Goal: Transaction & Acquisition: Purchase product/service

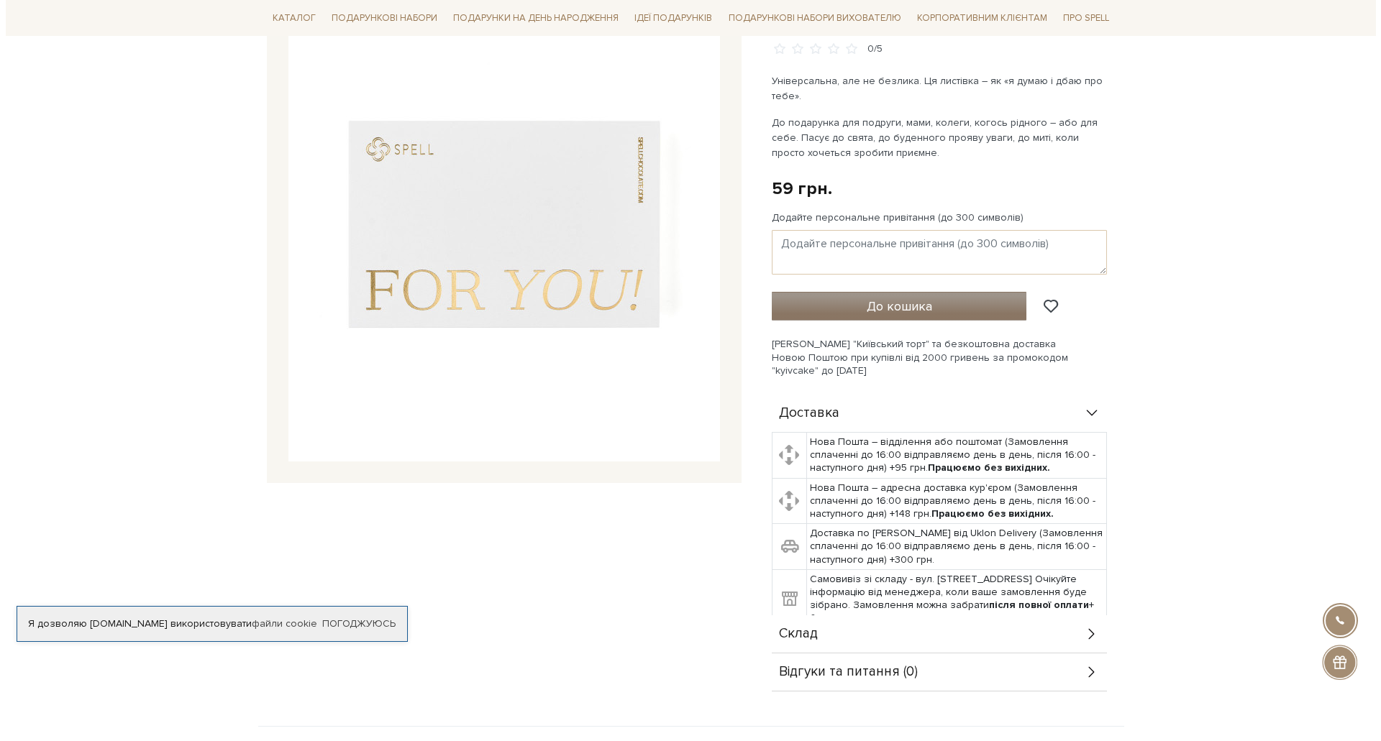
scroll to position [144, 0]
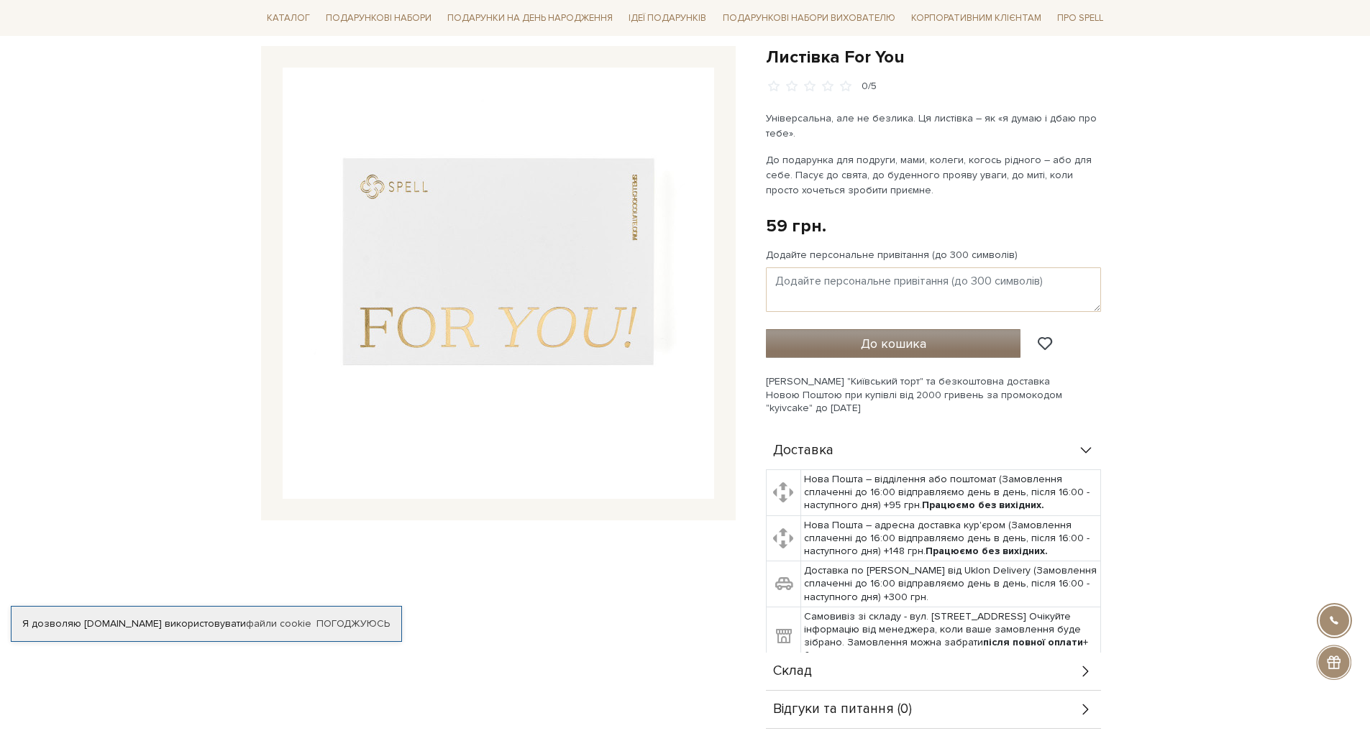
click at [863, 344] on span "До кошика" at bounding box center [893, 344] width 65 height 16
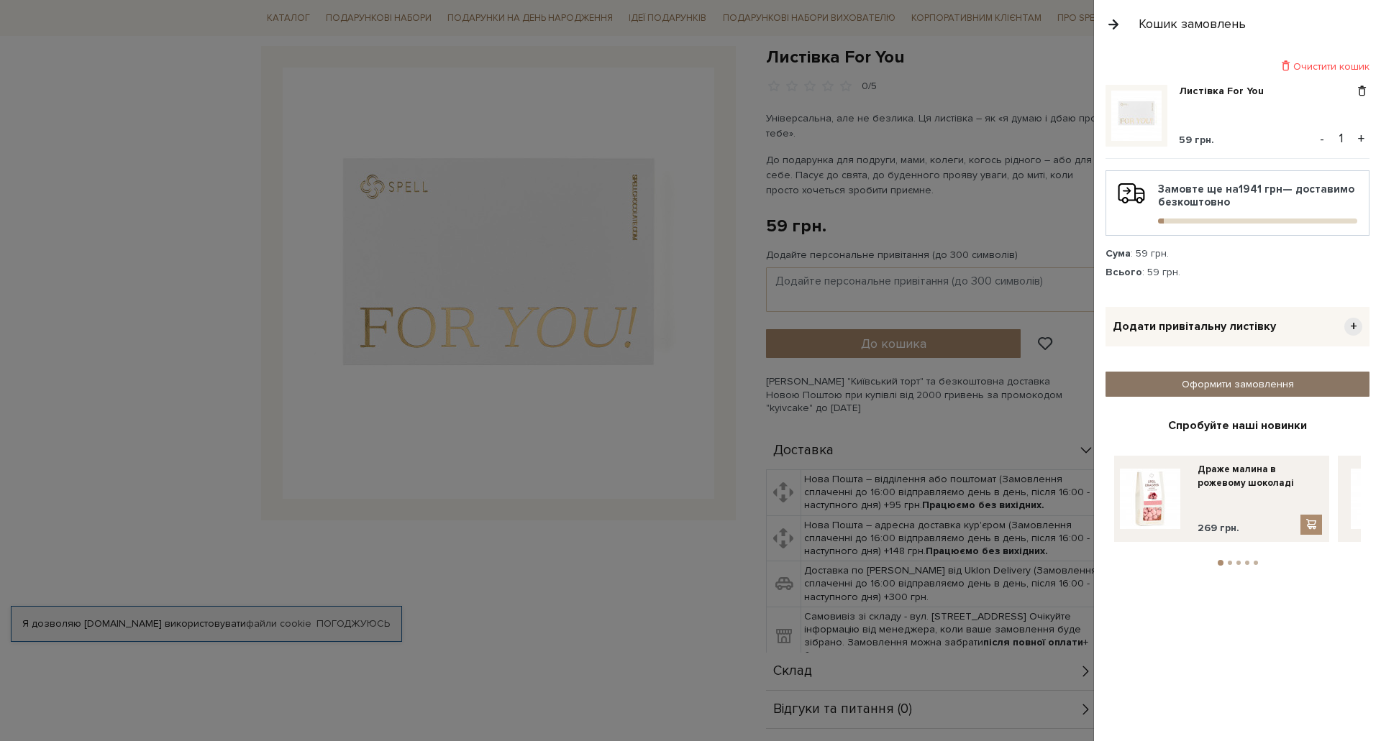
click at [1226, 378] on link "Оформити замовлення" at bounding box center [1237, 384] width 264 height 25
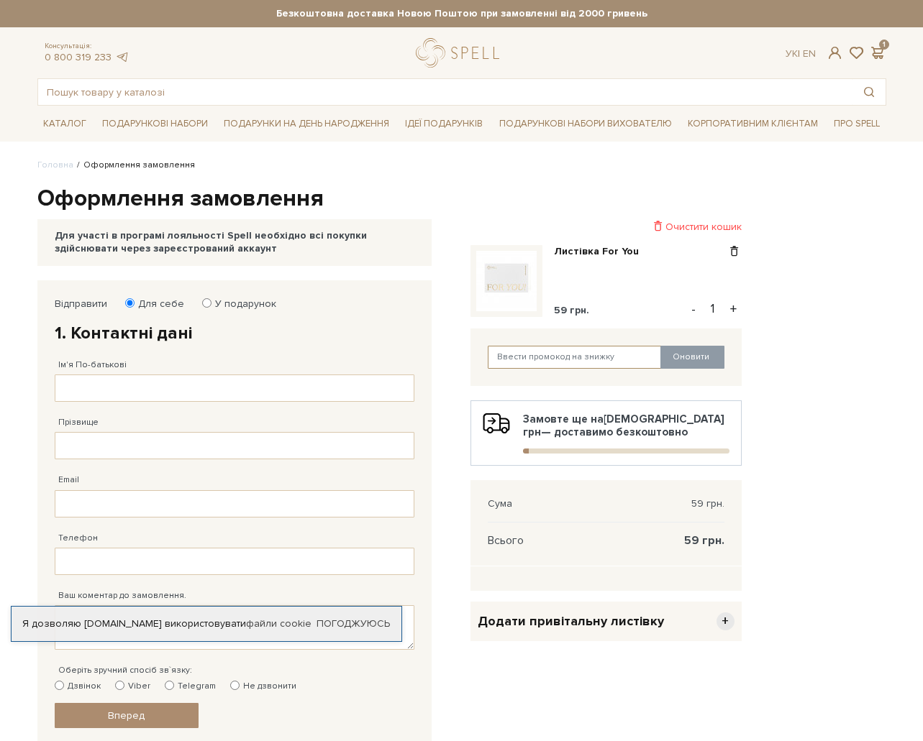
click at [537, 355] on input "text" at bounding box center [575, 357] width 174 height 23
paste input "analytics"
type input "analytics"
click at [700, 363] on button "Оновити" at bounding box center [692, 357] width 64 height 23
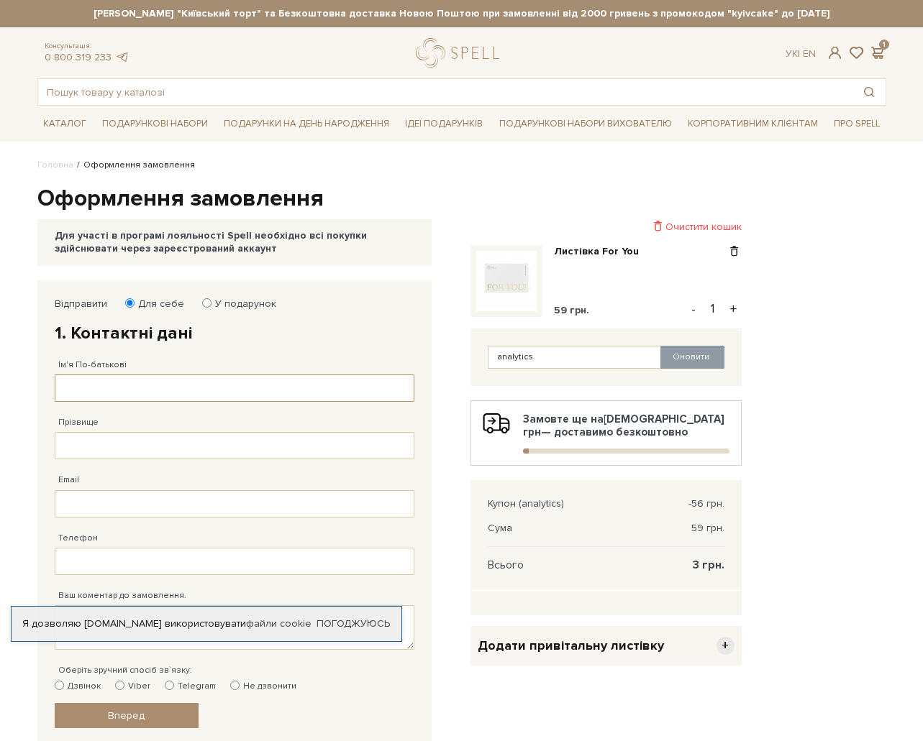
click at [111, 394] on input "Ім'я По-батькові" at bounding box center [235, 388] width 360 height 27
type input "тест"
click at [102, 443] on input "Прізвище" at bounding box center [235, 445] width 360 height 27
type input "тест"
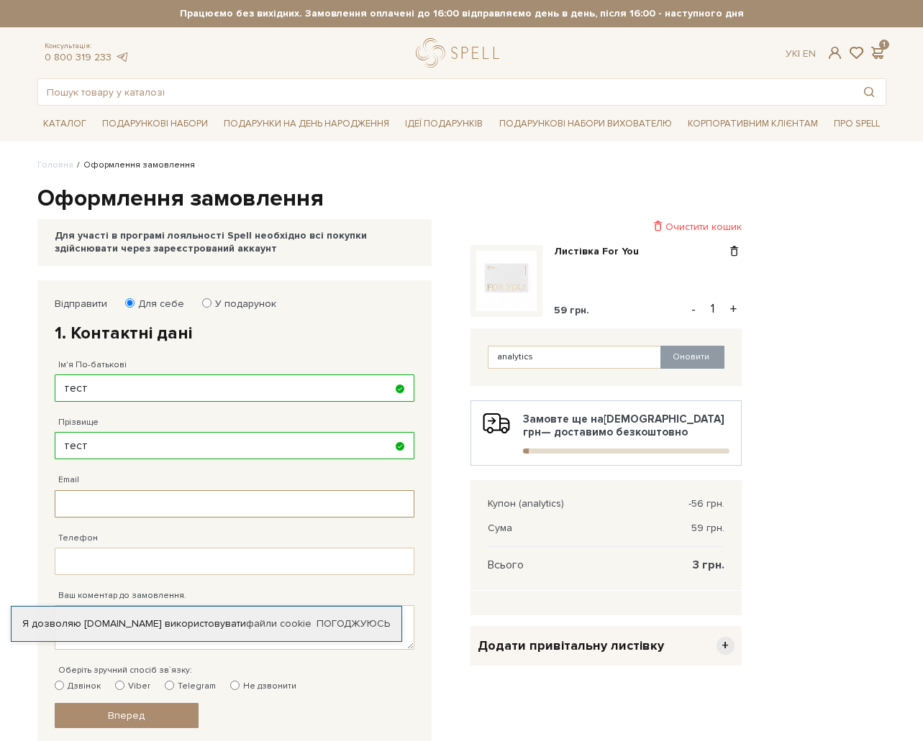
click at [124, 500] on input "Email" at bounding box center [235, 503] width 360 height 27
type input "test@test.com"
click at [127, 559] on input "Телефон" at bounding box center [235, 561] width 360 height 27
type input "38 (666) 666 66 66"
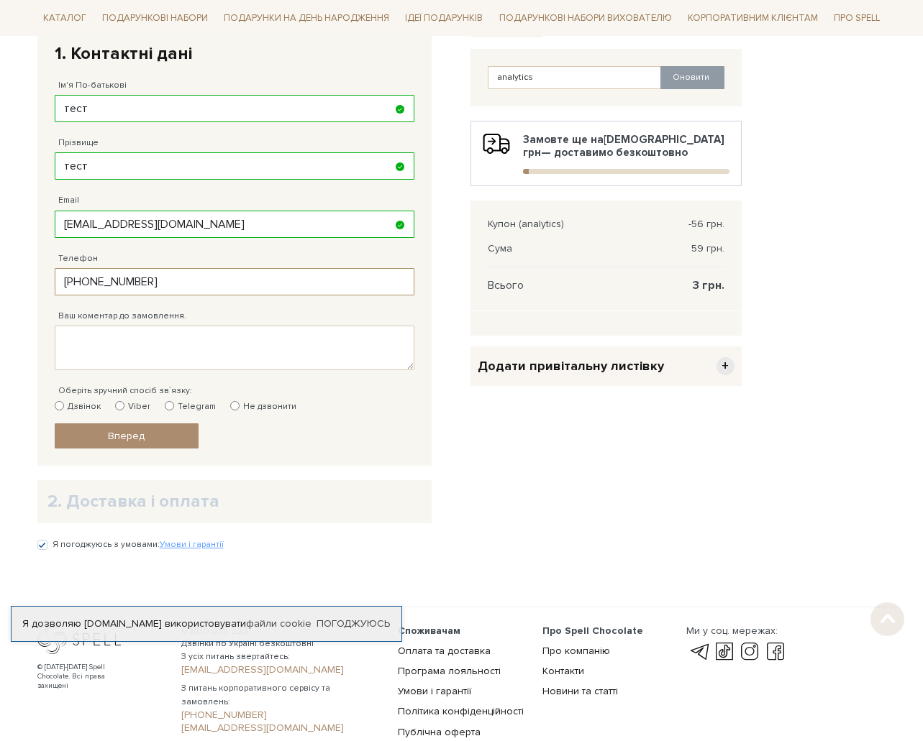
scroll to position [288, 0]
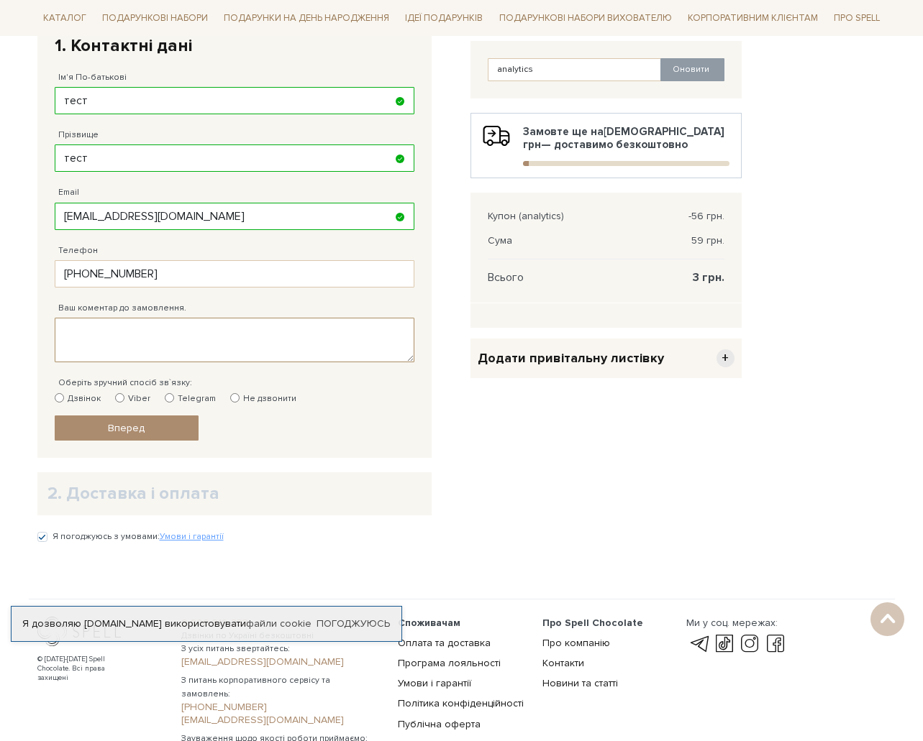
click at [113, 324] on textarea "Ваш коментар до замовлення." at bounding box center [235, 340] width 360 height 45
type textarea "е"
type textarea "test"
click at [230, 401] on input "Не дзвонити" at bounding box center [234, 397] width 9 height 9
radio input "true"
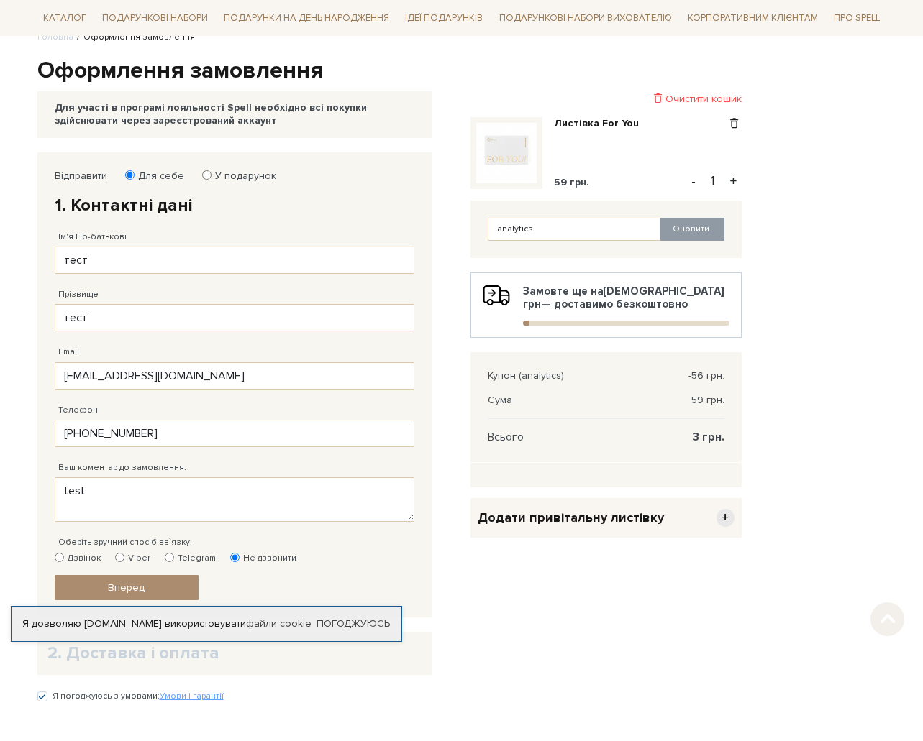
scroll to position [144, 0]
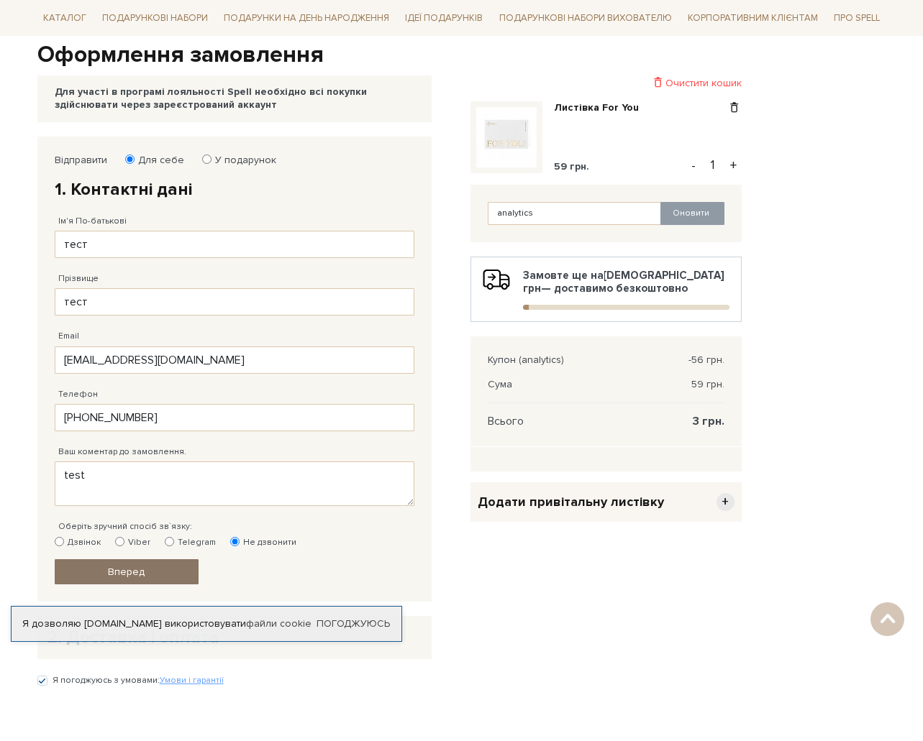
click at [151, 573] on link "Вперед" at bounding box center [127, 571] width 144 height 25
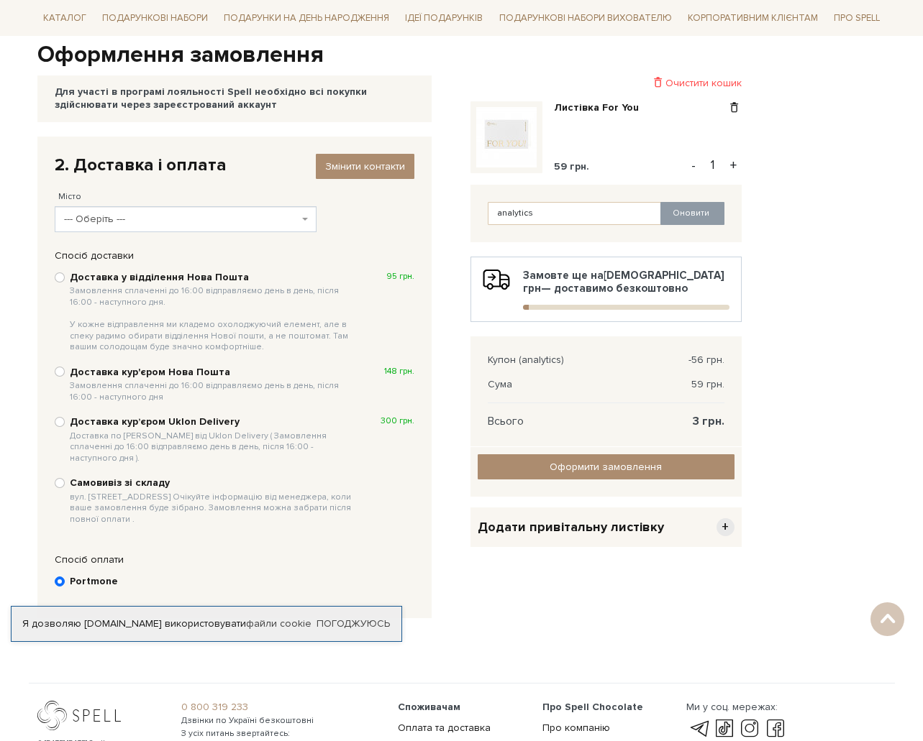
scroll to position [280, 0]
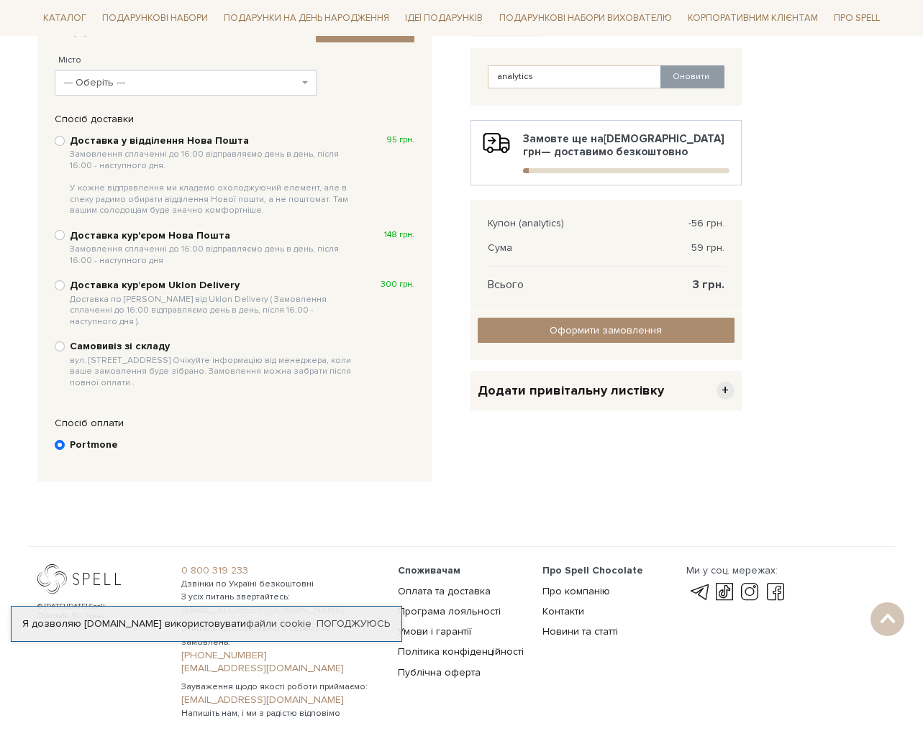
click at [73, 340] on b "Самовивіз зі складу вул. Велика Кільцева, 4-А. Очікуйте інформацію від менеджер…" at bounding box center [213, 364] width 287 height 48
click at [65, 342] on input "Самовивіз зі складу вул. Велика Кільцева, 4-А. Очікуйте інформацію від менеджер…" at bounding box center [60, 347] width 10 height 10
radio input "true"
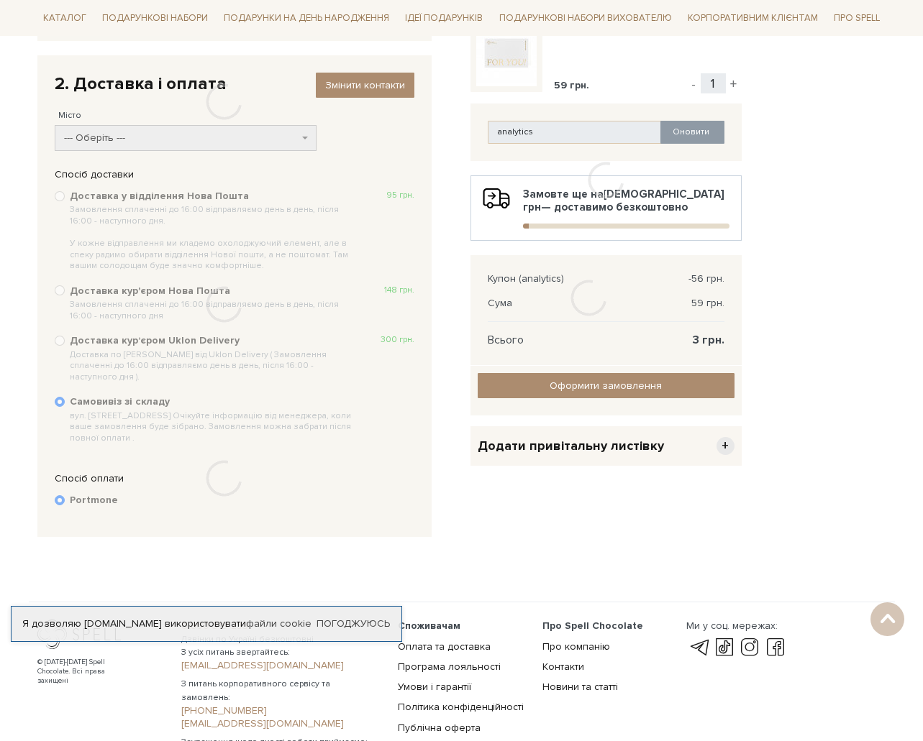
scroll to position [137, 0]
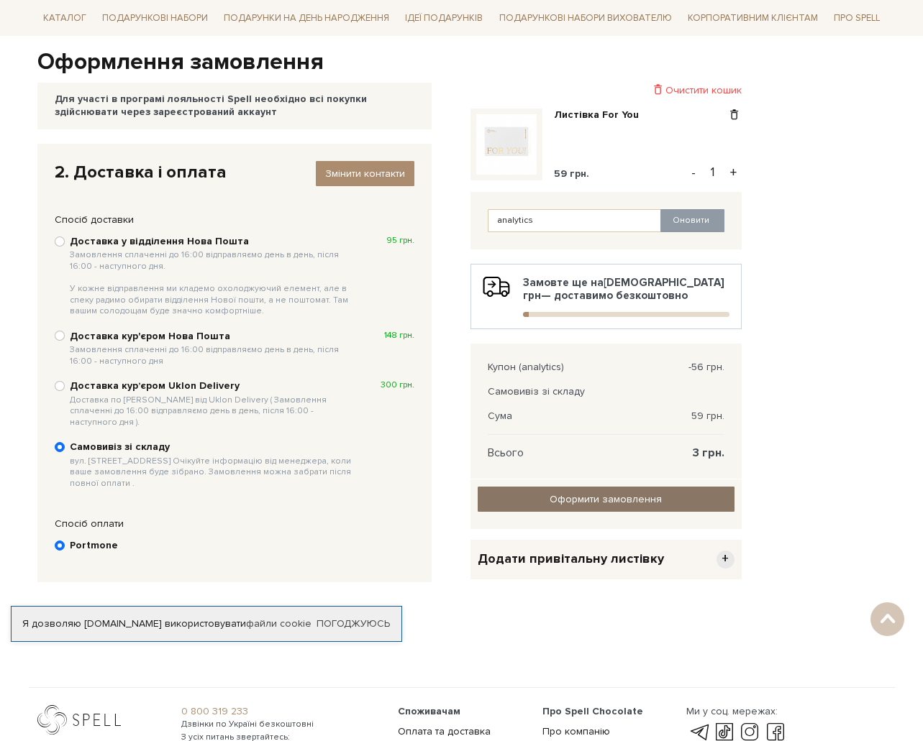
click at [635, 505] on input "Оформити замовлення" at bounding box center [605, 499] width 257 height 25
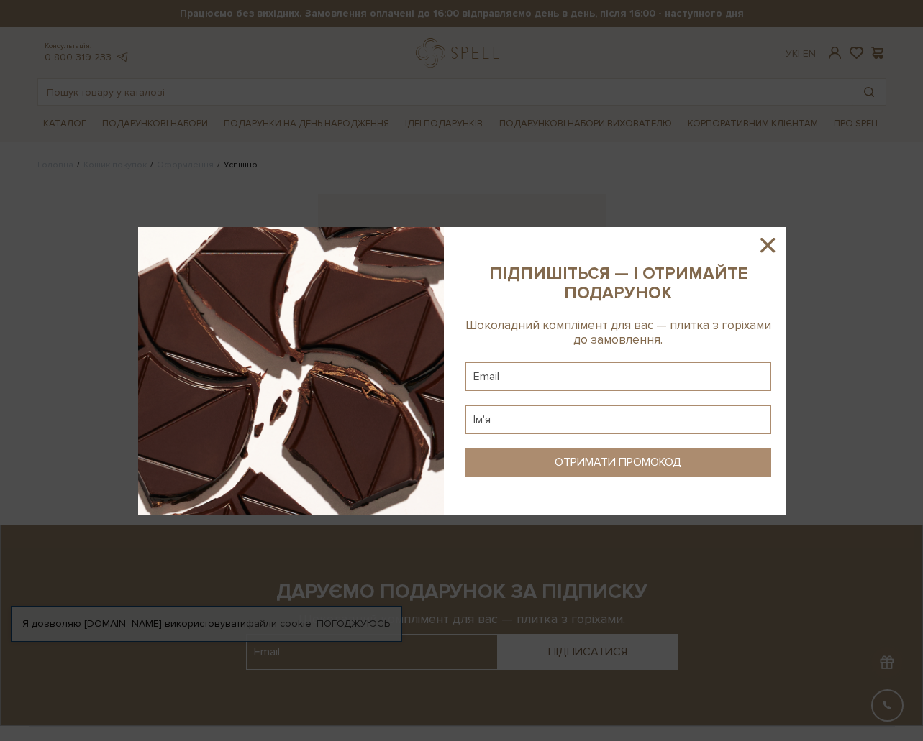
click at [768, 241] on icon at bounding box center [767, 245] width 24 height 24
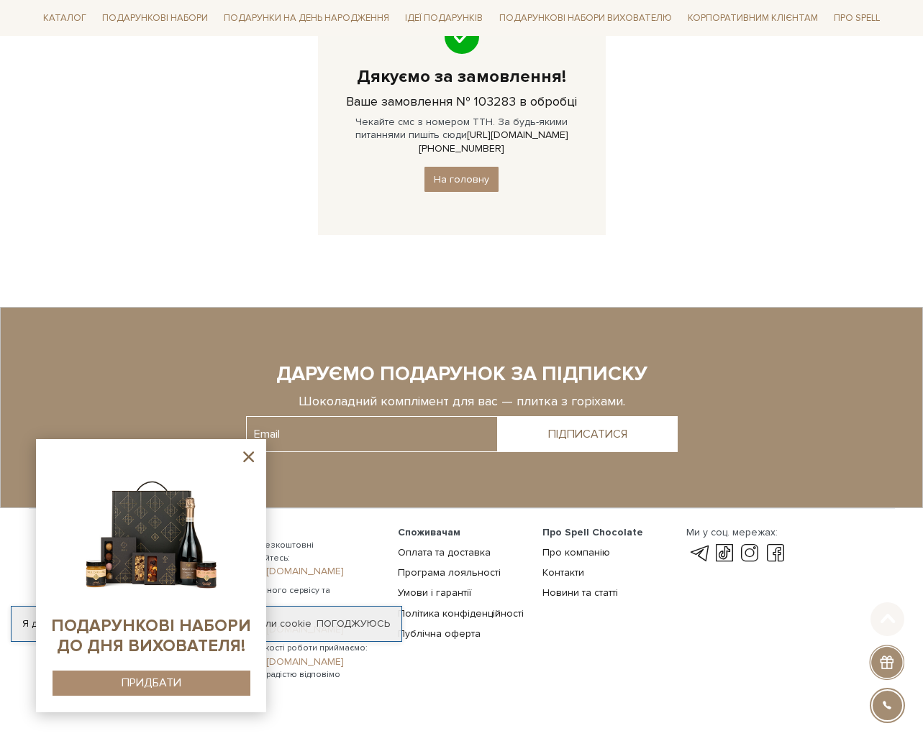
scroll to position [219, 0]
click at [884, 706] on div at bounding box center [887, 706] width 32 height 32
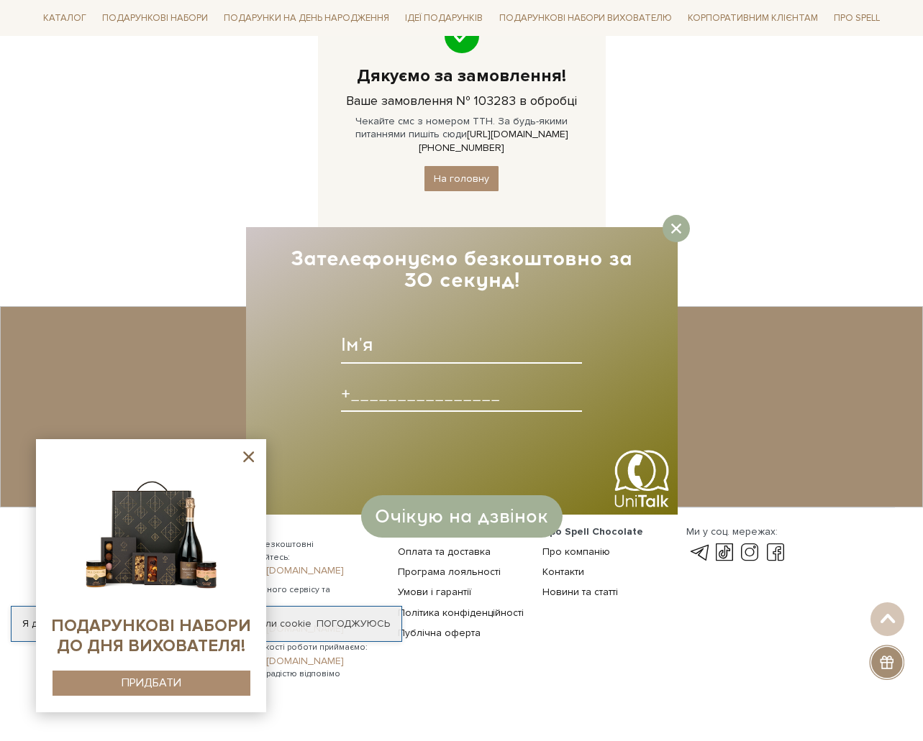
click at [419, 353] on input at bounding box center [461, 344] width 241 height 37
type input "Test2"
click at [416, 406] on input at bounding box center [461, 393] width 241 height 37
type input "+5555555555555555"
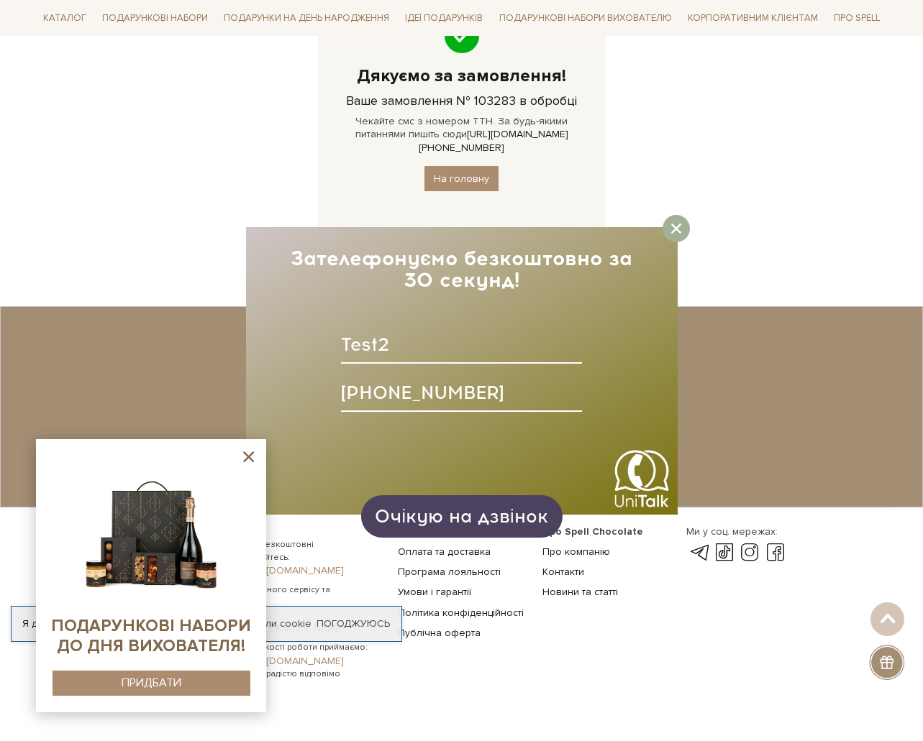
click at [455, 523] on span "Очікую на дзвінок" at bounding box center [461, 517] width 173 height 22
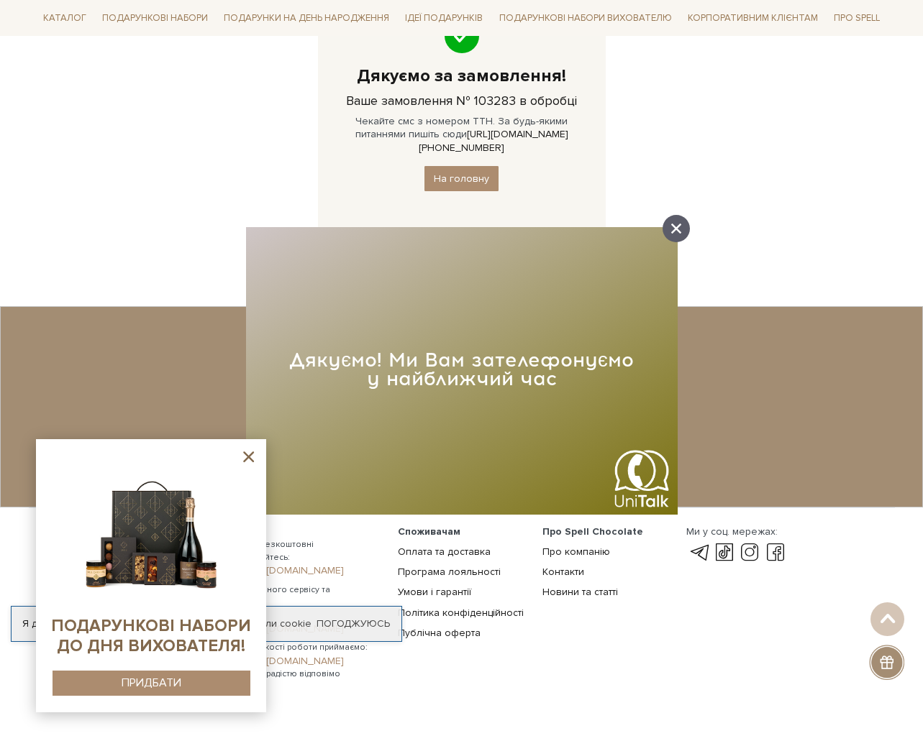
click at [681, 227] on div at bounding box center [675, 228] width 27 height 27
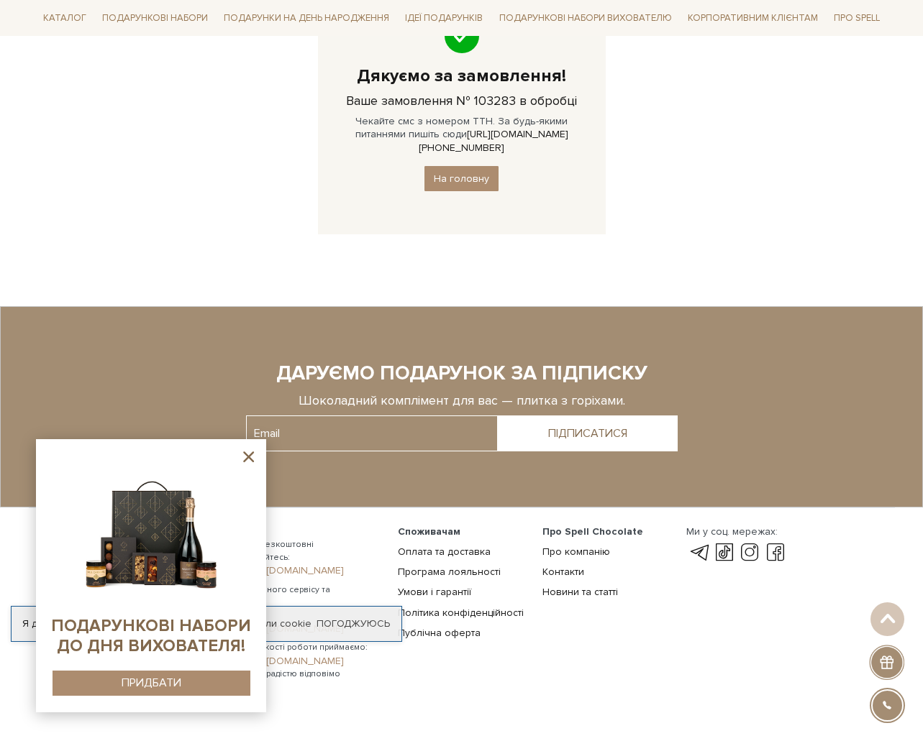
click at [886, 660] on div at bounding box center [886, 662] width 35 height 35
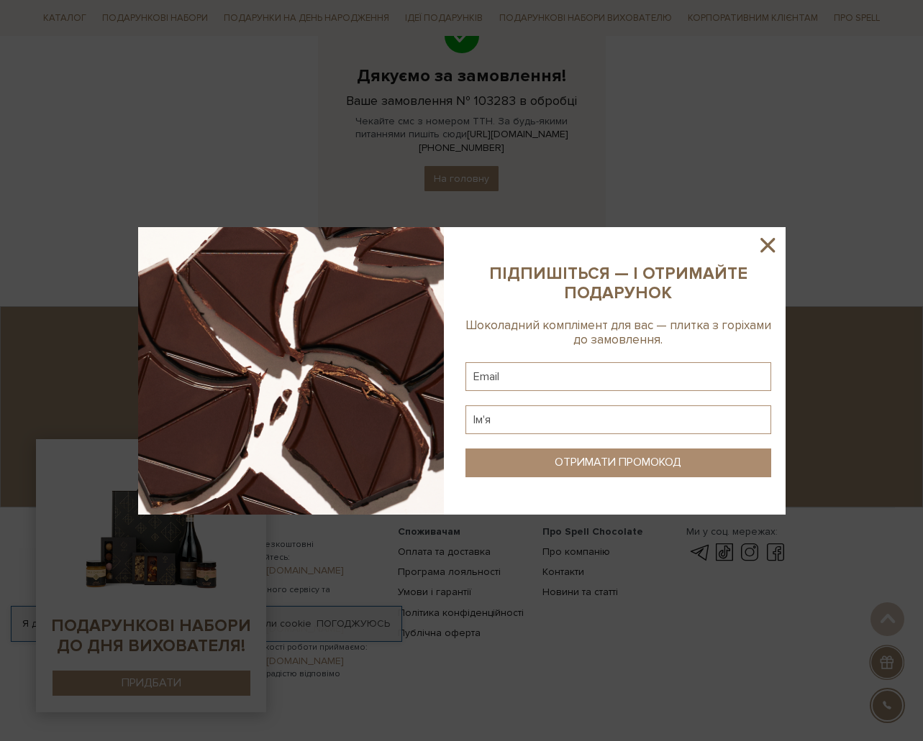
click at [768, 245] on icon at bounding box center [767, 245] width 14 height 14
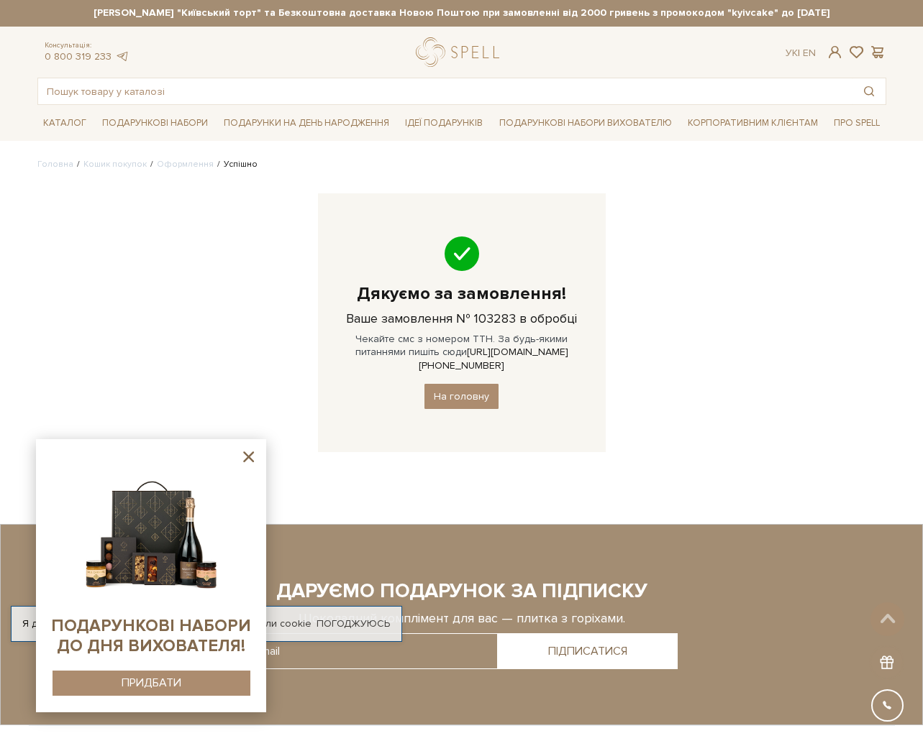
scroll to position [0, 0]
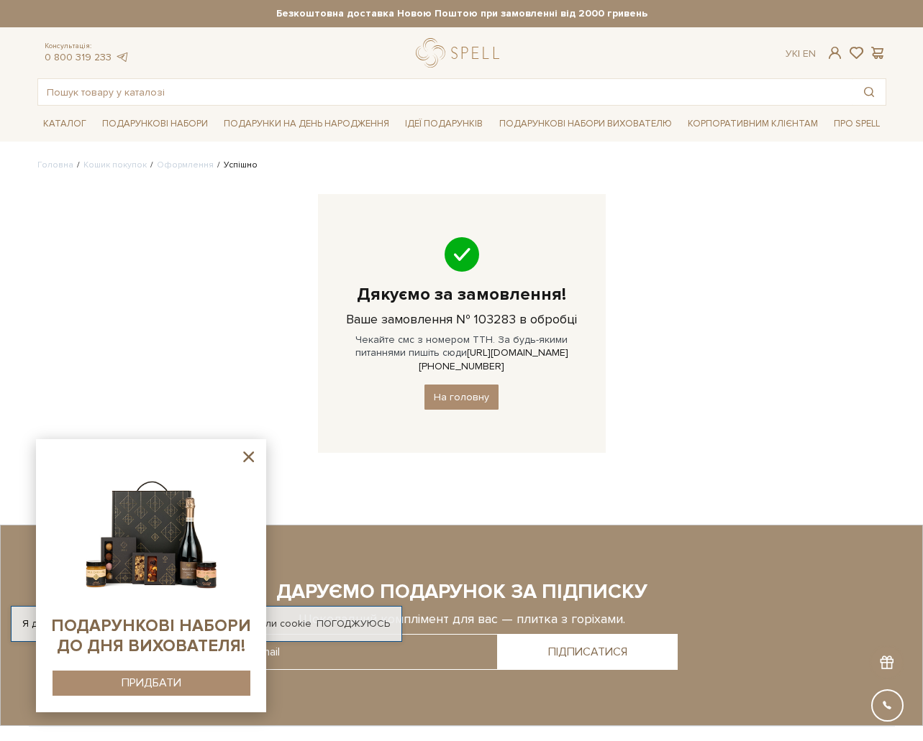
click at [250, 459] on icon at bounding box center [248, 457] width 11 height 11
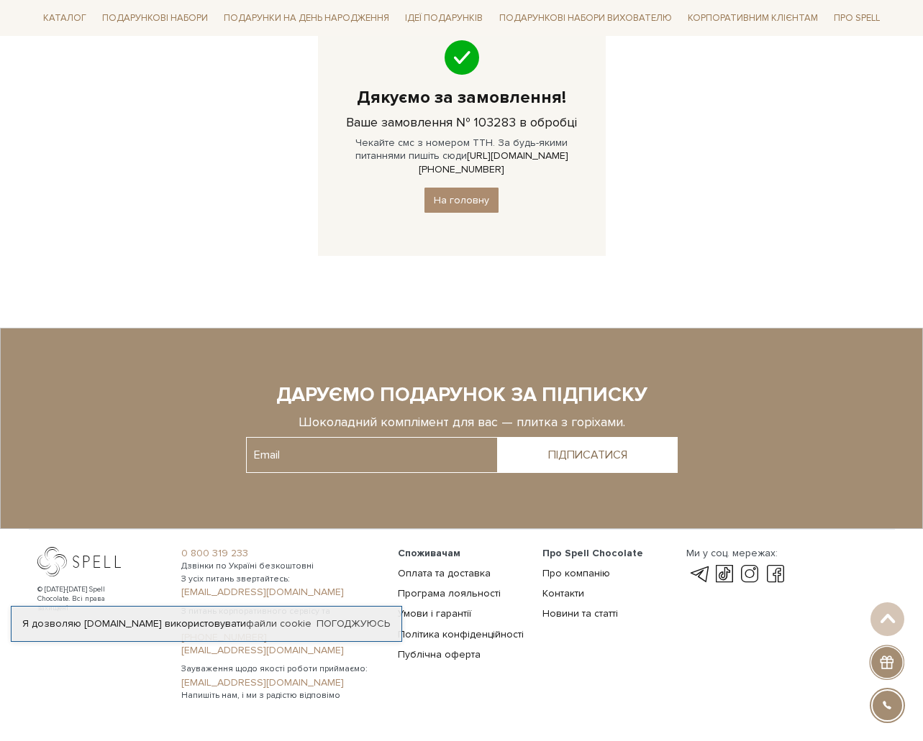
scroll to position [147, 0]
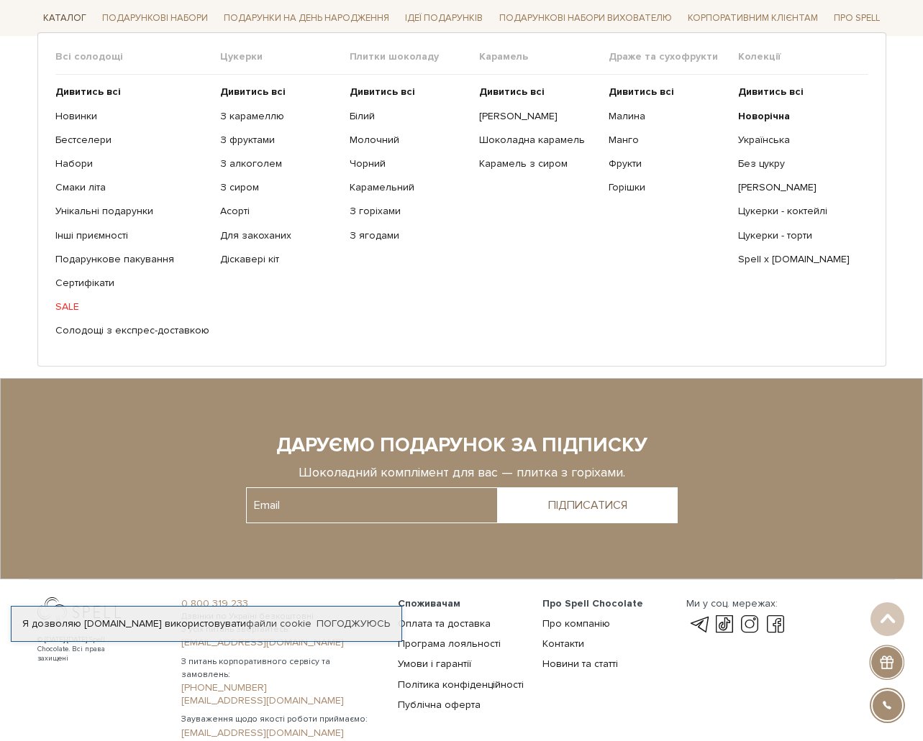
click at [70, 17] on link "Каталог" at bounding box center [64, 18] width 55 height 22
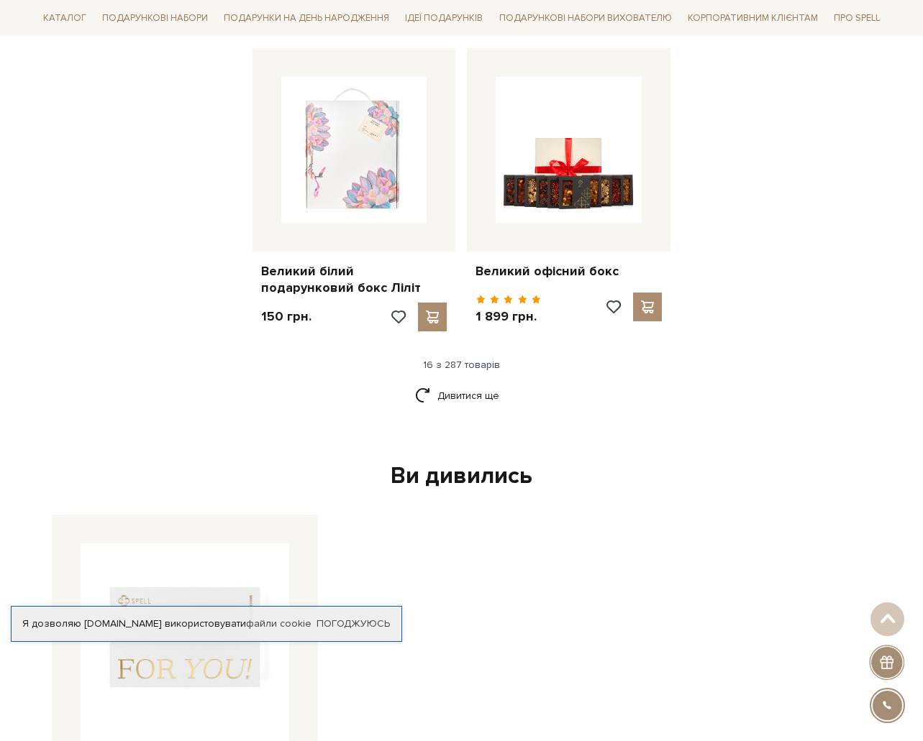
scroll to position [1798, 0]
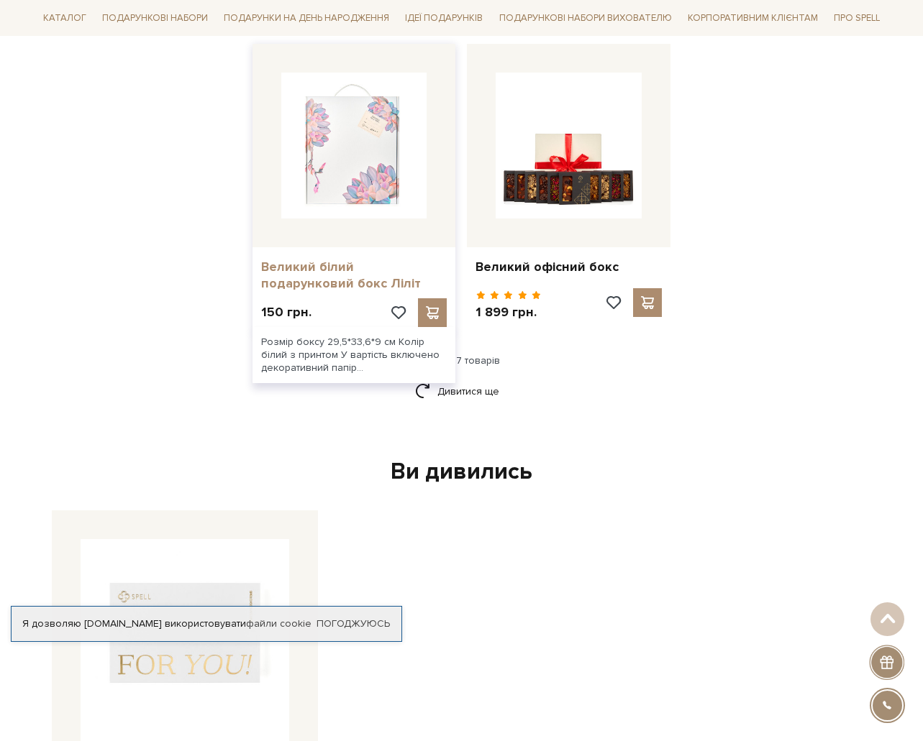
click at [393, 259] on link "Великий білий подарунковий бокс Ліліт" at bounding box center [354, 276] width 186 height 34
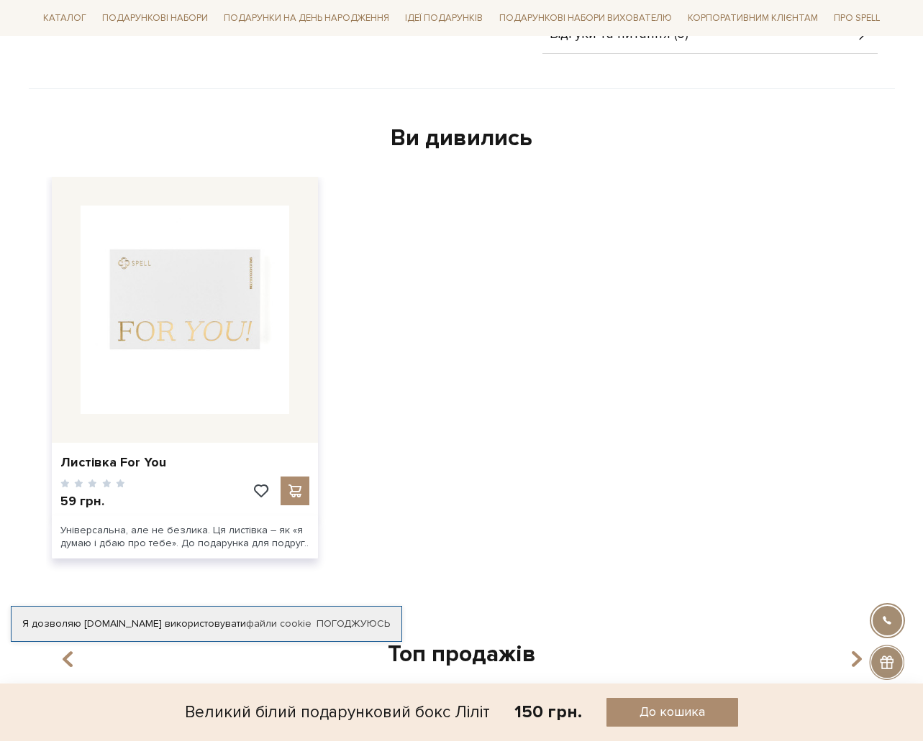
scroll to position [431, 0]
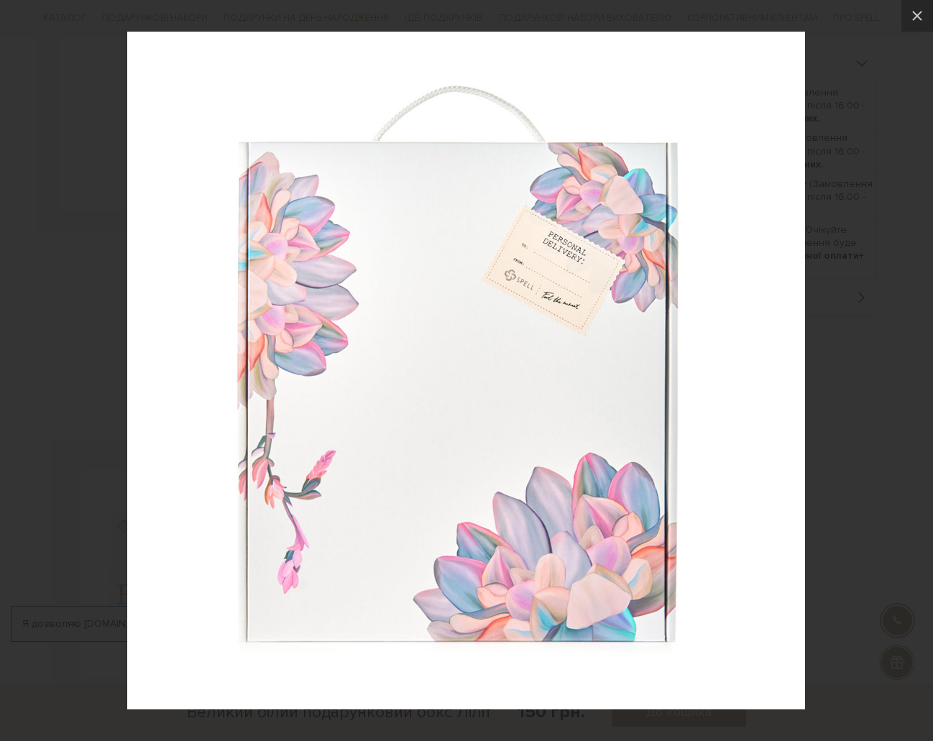
click at [334, 186] on img at bounding box center [466, 371] width 678 height 678
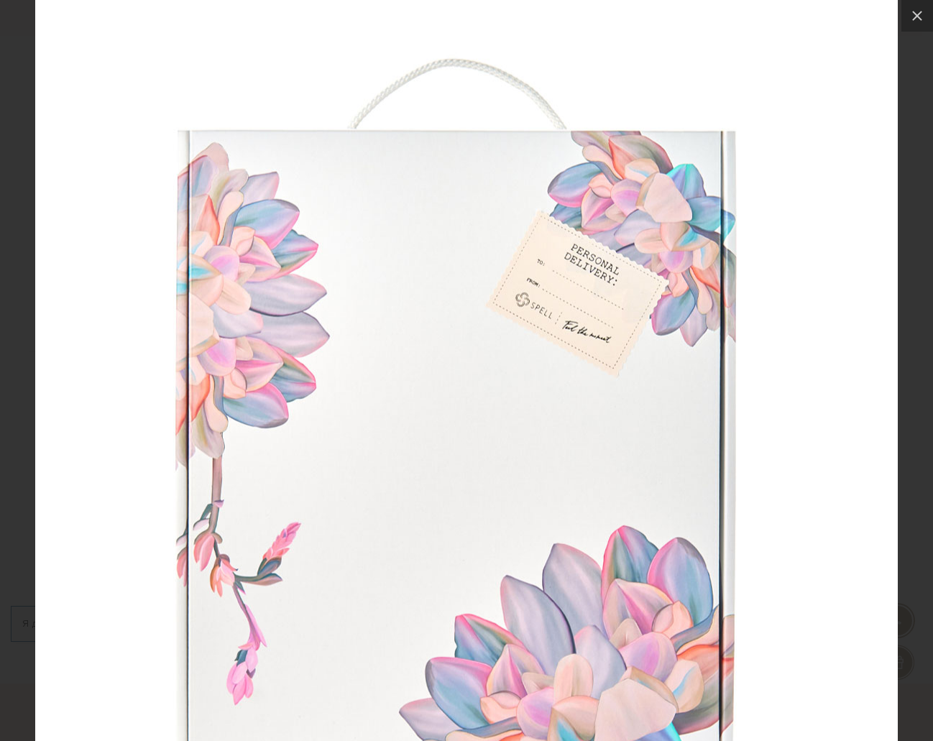
click at [334, 186] on img at bounding box center [466, 421] width 863 height 863
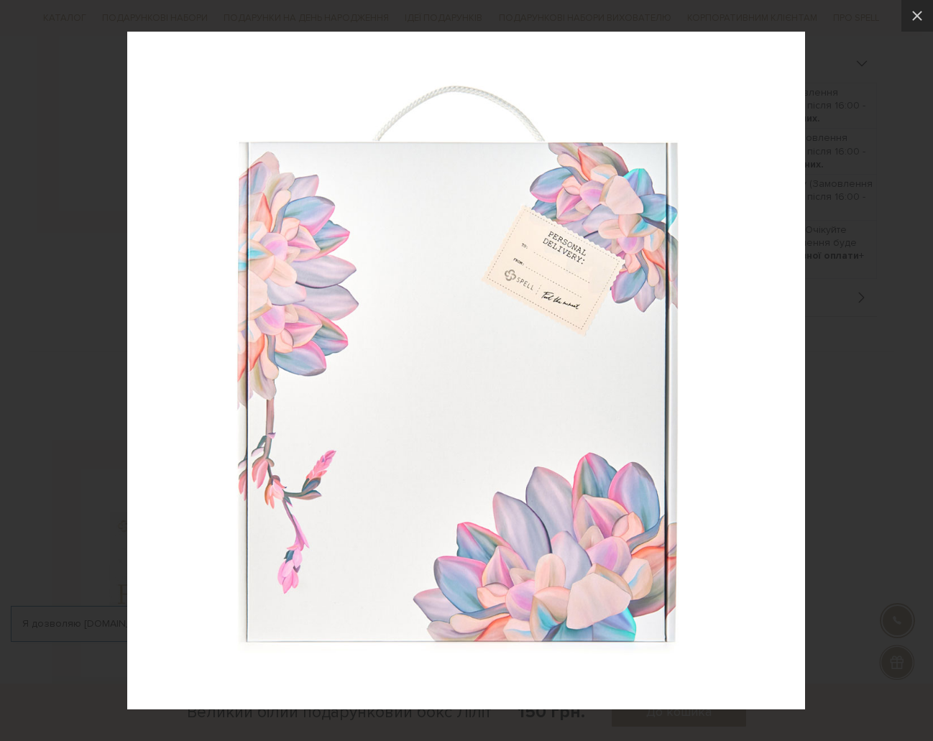
click at [859, 302] on div at bounding box center [466, 370] width 933 height 741
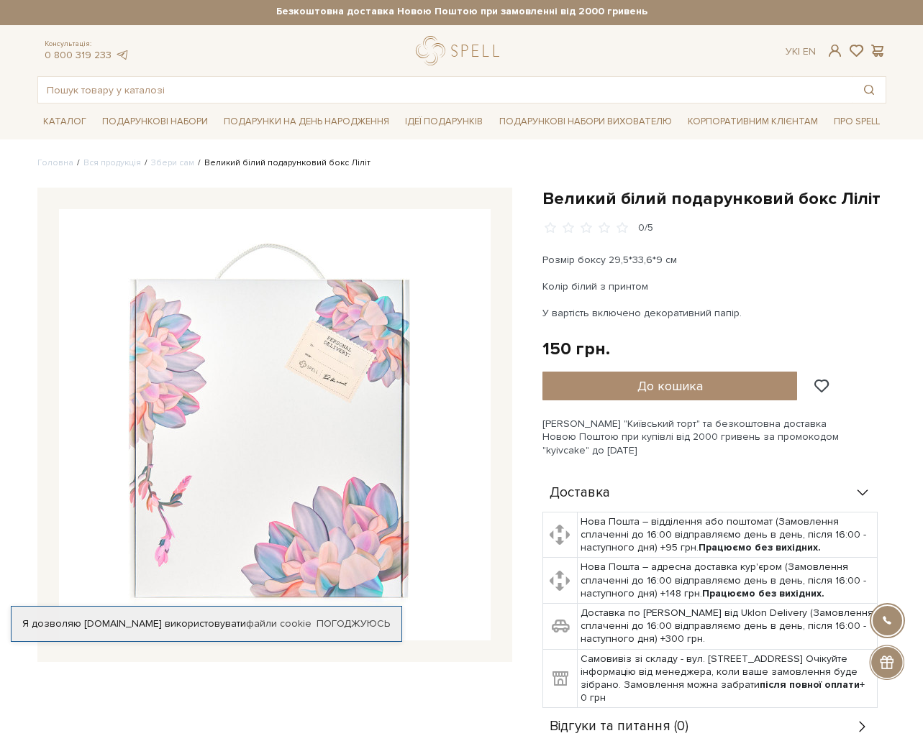
scroll to position [0, 0]
